Goal: Task Accomplishment & Management: Complete application form

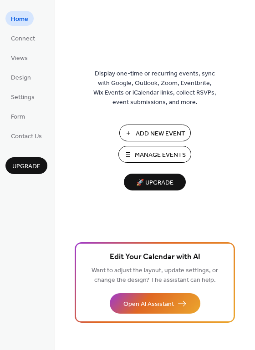
click at [150, 151] on span "Manage Events" at bounding box center [160, 156] width 51 height 10
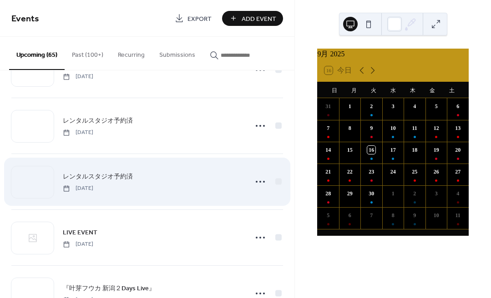
scroll to position [606, 0]
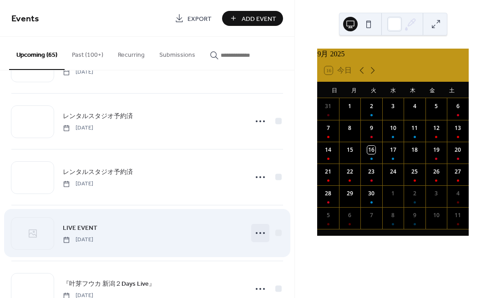
click at [256, 236] on icon at bounding box center [260, 233] width 15 height 15
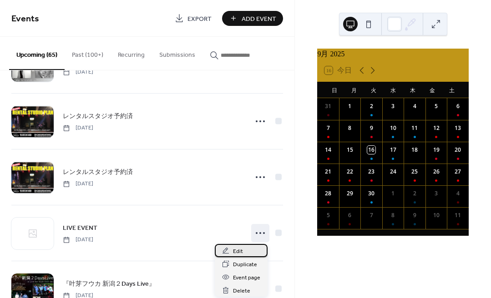
click at [236, 250] on span "Edit" at bounding box center [238, 252] width 10 height 10
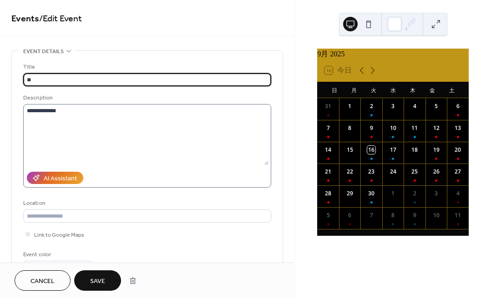
type input "*"
type input "**********"
click at [105, 115] on textarea "**********" at bounding box center [145, 134] width 245 height 61
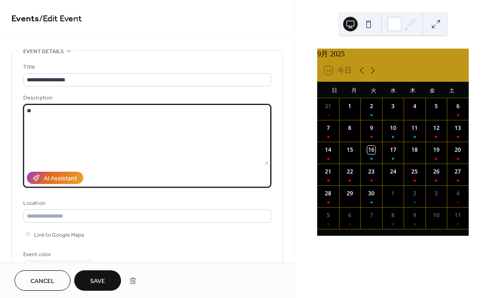
type textarea "*"
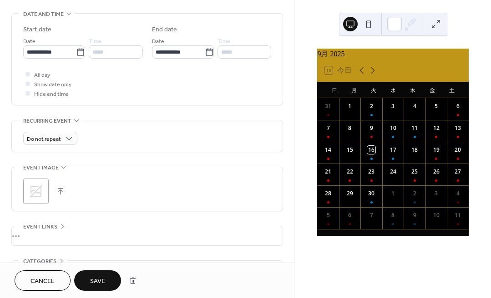
scroll to position [283, 0]
type textarea "**********"
click at [34, 192] on icon at bounding box center [36, 191] width 13 height 13
click at [100, 278] on span "Save" at bounding box center [97, 282] width 15 height 10
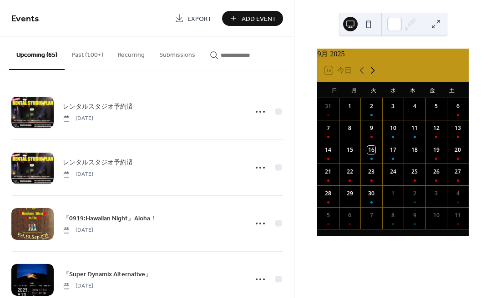
click at [369, 75] on icon at bounding box center [372, 70] width 11 height 11
click at [448, 112] on div "4" at bounding box center [458, 109] width 22 height 22
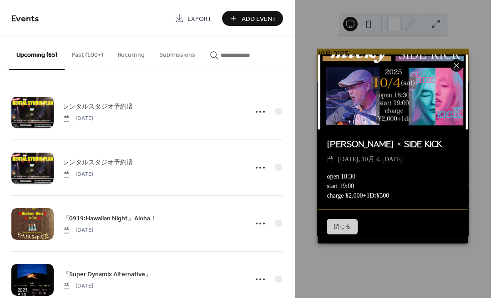
click at [342, 224] on button "閉じる" at bounding box center [342, 226] width 31 height 15
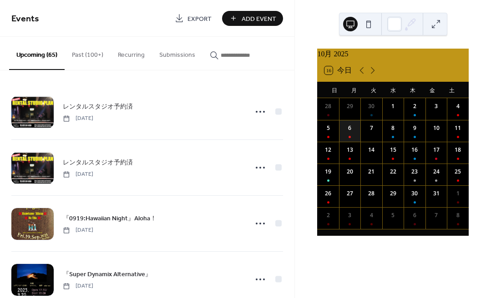
click at [351, 136] on div "6" at bounding box center [350, 131] width 22 height 22
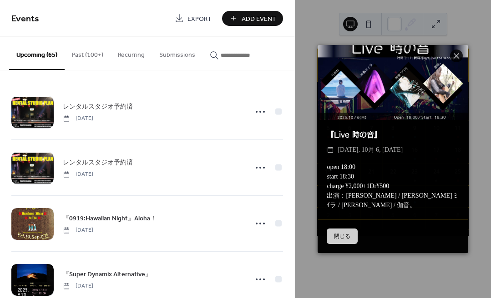
click at [343, 234] on button "閉じる" at bounding box center [342, 236] width 31 height 15
